Goal: Task Accomplishment & Management: Complete application form

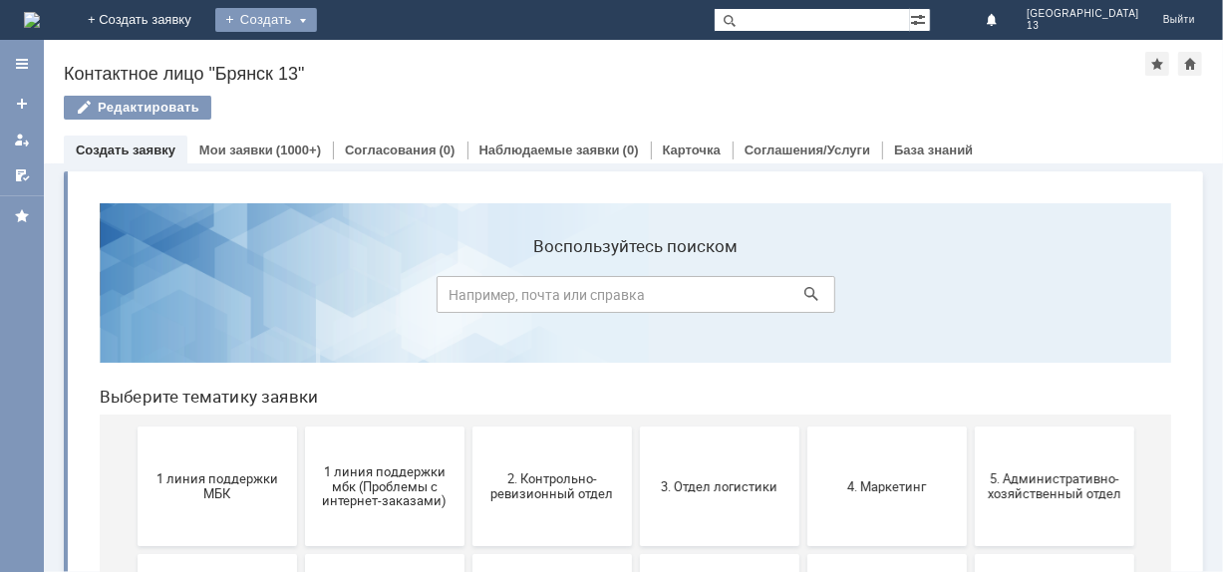
click at [317, 18] on div "Создать" at bounding box center [266, 20] width 102 height 24
click at [371, 57] on link "Заявка" at bounding box center [295, 60] width 152 height 24
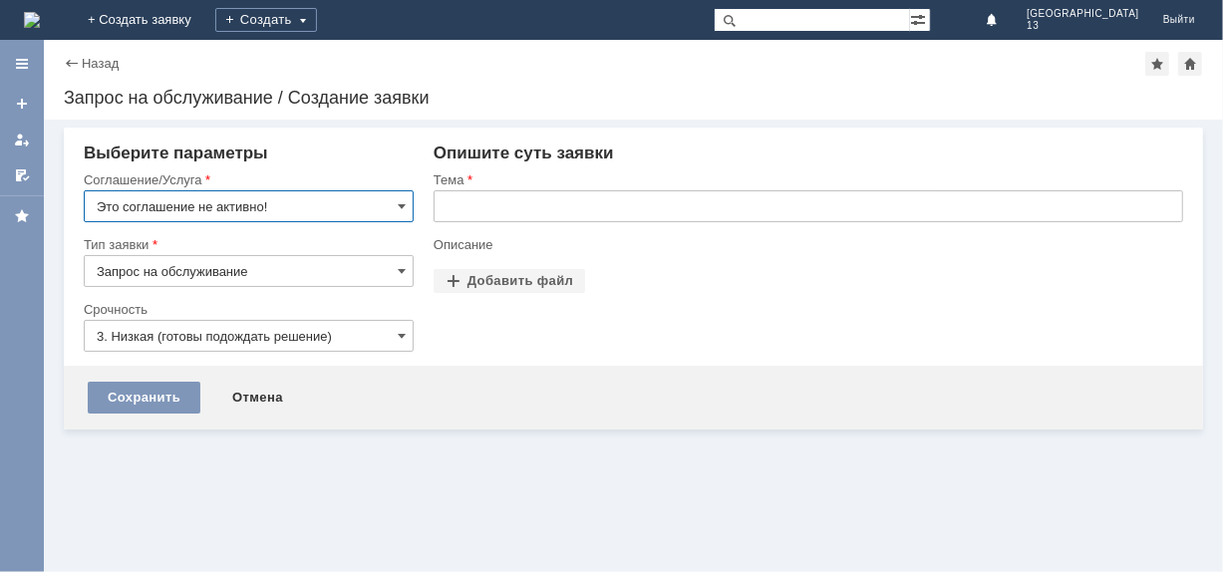
click at [402, 206] on span at bounding box center [402, 206] width 8 height 16
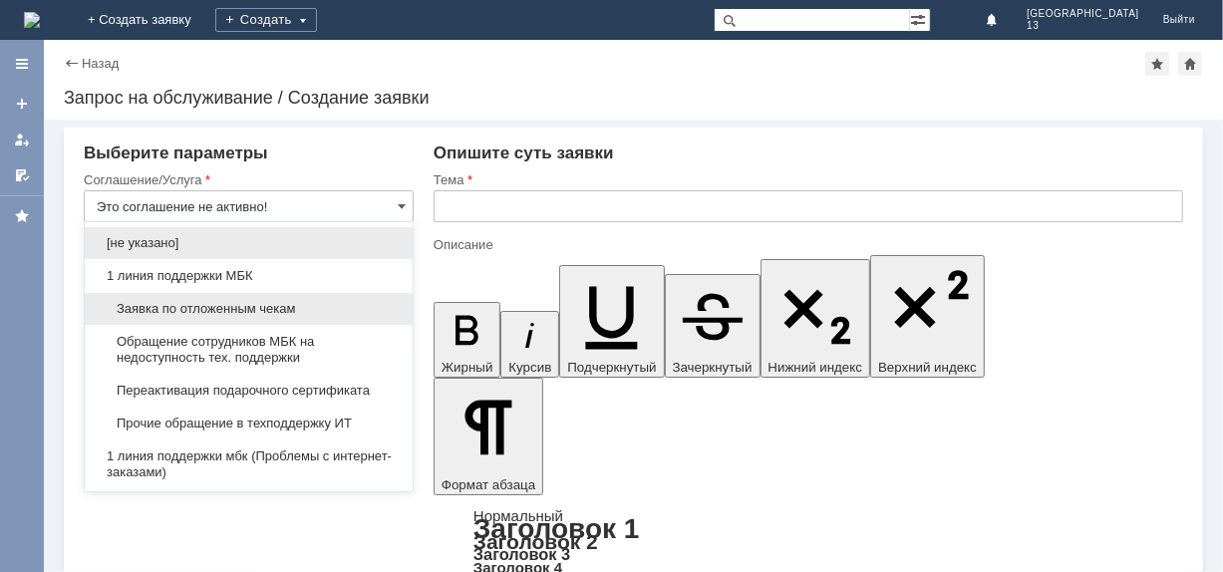
click at [200, 306] on span "Заявка по отложенным чекам" at bounding box center [249, 309] width 304 height 16
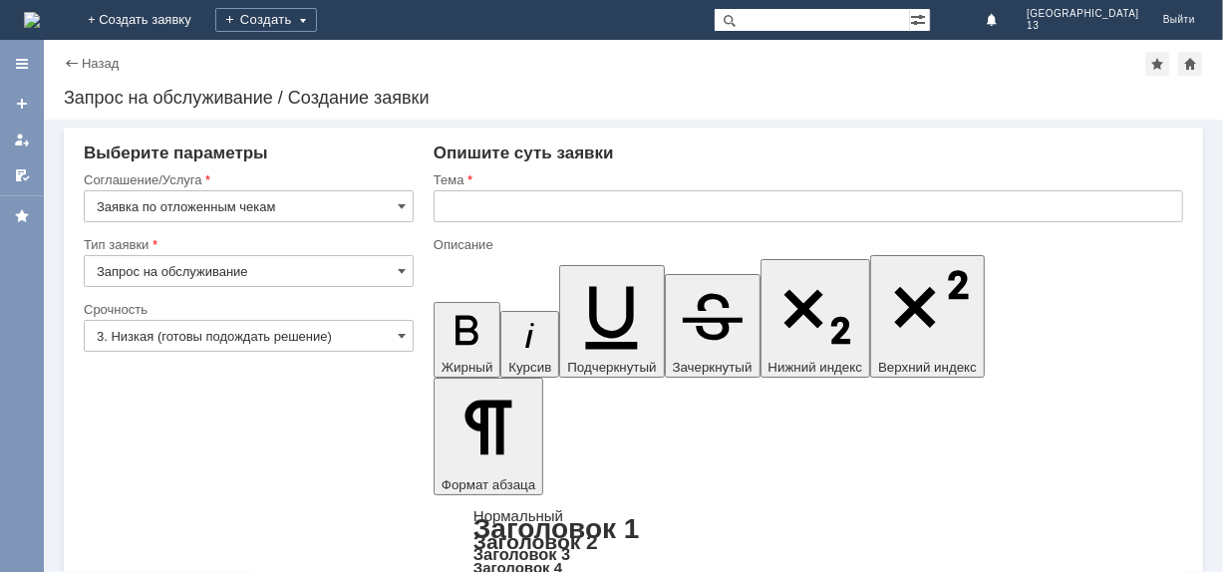
type input "Заявка по отложенным чекам"
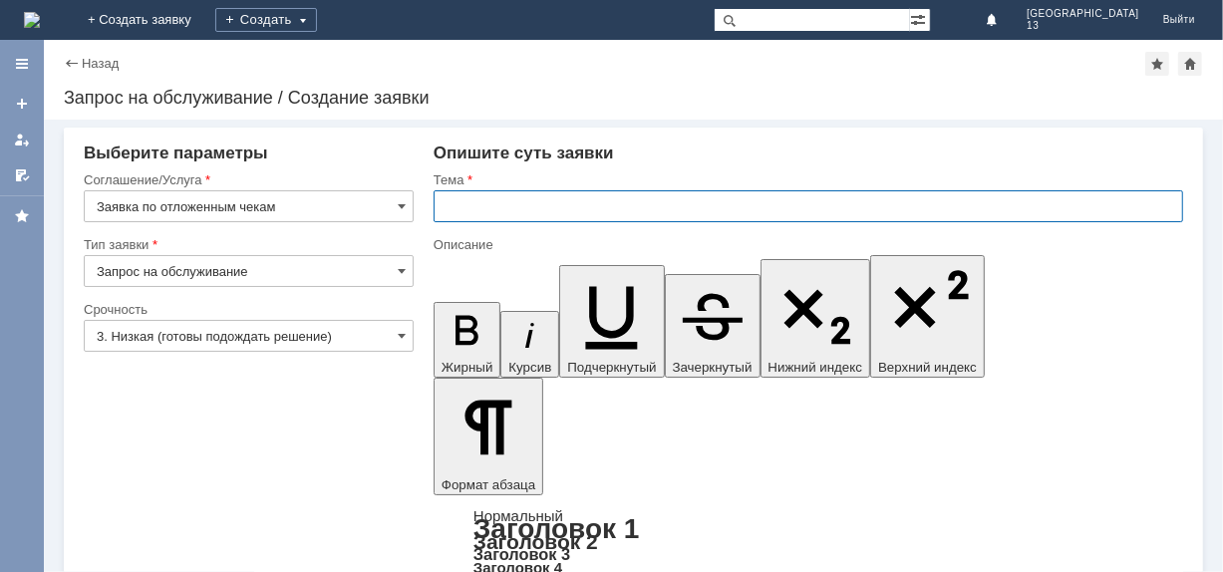
click at [479, 214] on input "text" at bounding box center [809, 206] width 750 height 32
type input "отл чек"
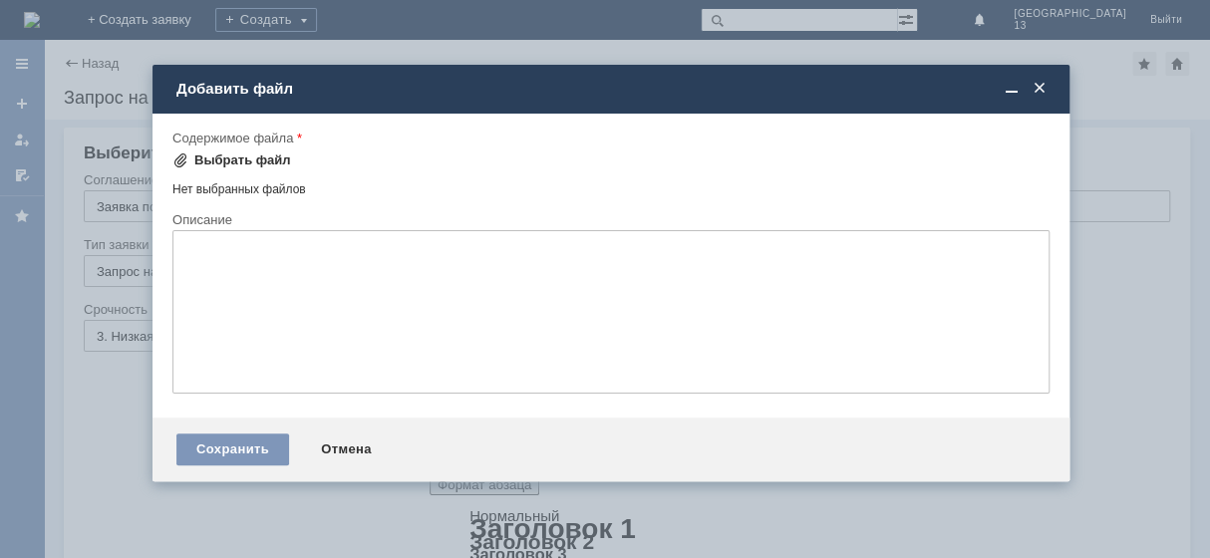
click at [198, 161] on div "Выбрать файл" at bounding box center [242, 161] width 97 height 16
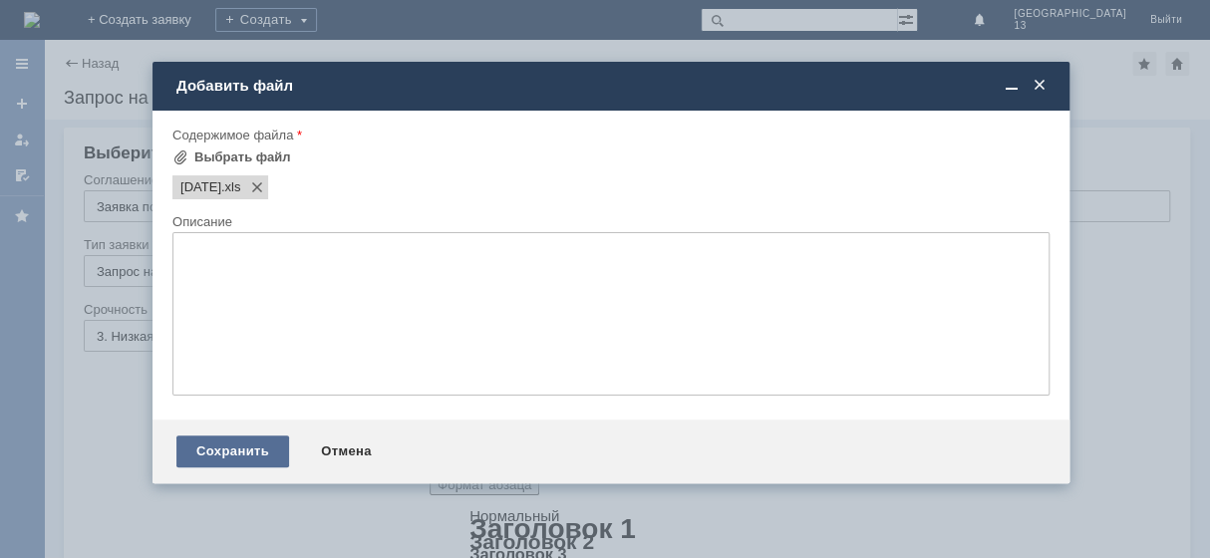
click at [240, 457] on div "Сохранить" at bounding box center [232, 452] width 113 height 32
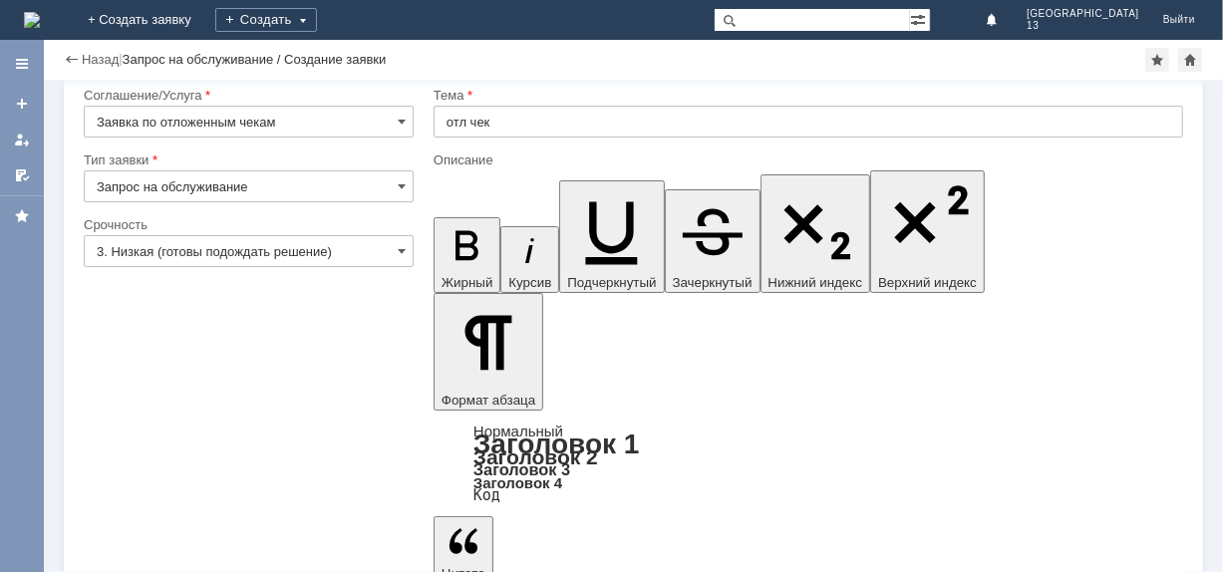
scroll to position [44, 0]
